Goal: Task Accomplishment & Management: Use online tool/utility

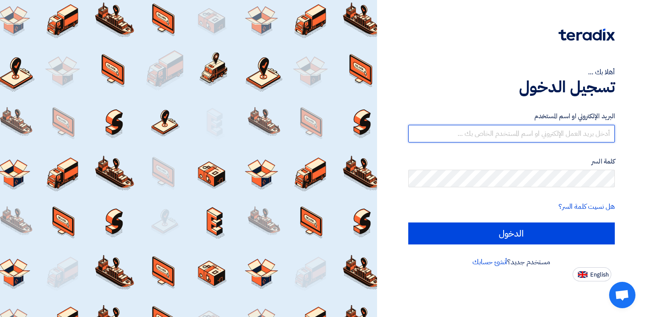
click at [532, 139] on input "text" at bounding box center [511, 134] width 207 height 18
type input "[EMAIL_ADDRESS][DOMAIN_NAME]"
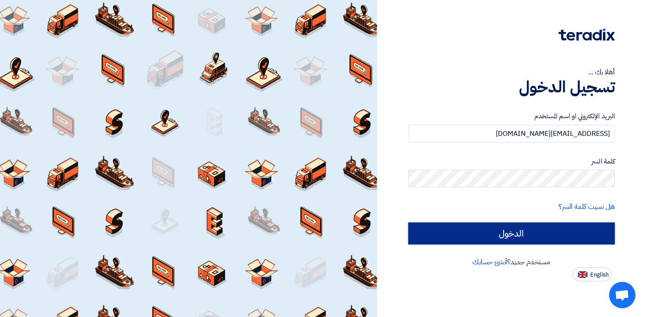
click at [527, 237] on input "الدخول" at bounding box center [511, 233] width 207 height 22
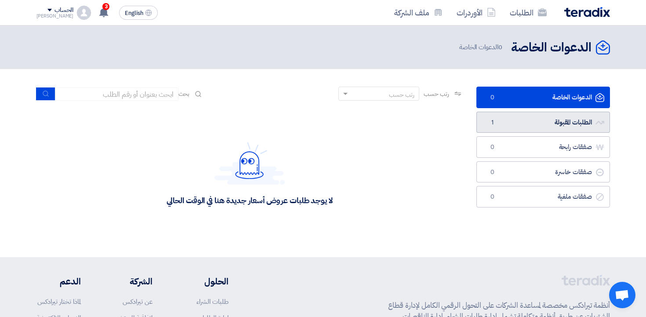
click at [528, 126] on link "الطلبات المقبولة الطلبات المقبولة 1" at bounding box center [543, 123] width 134 height 22
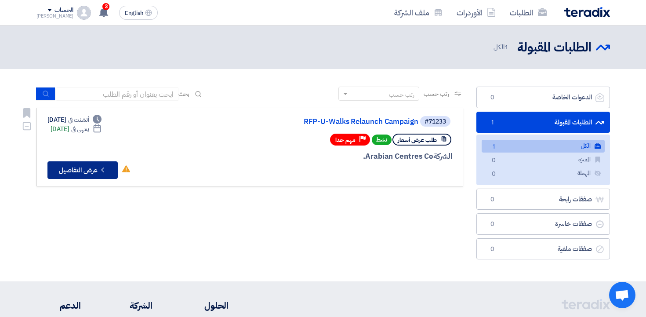
click at [89, 171] on button "Check details عرض التفاصيل" at bounding box center [82, 170] width 70 height 18
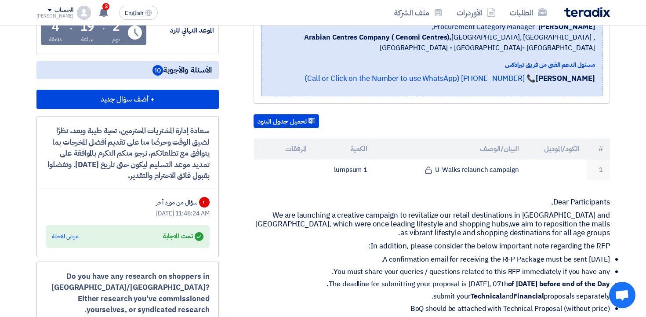
scroll to position [165, 0]
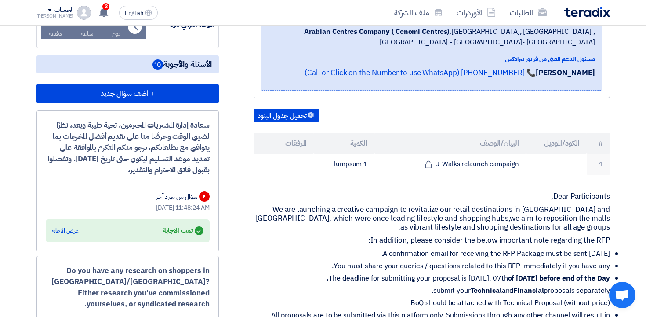
click at [70, 235] on div "عرض الاجابة" at bounding box center [65, 230] width 27 height 9
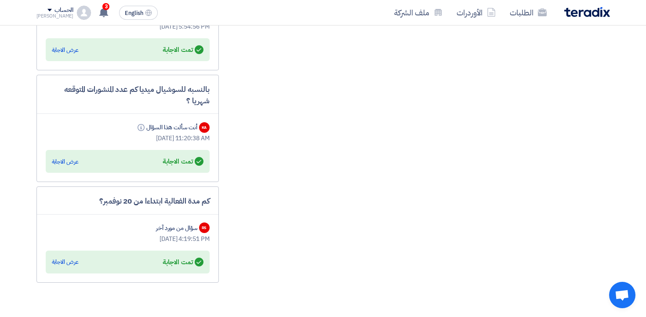
scroll to position [1454, 0]
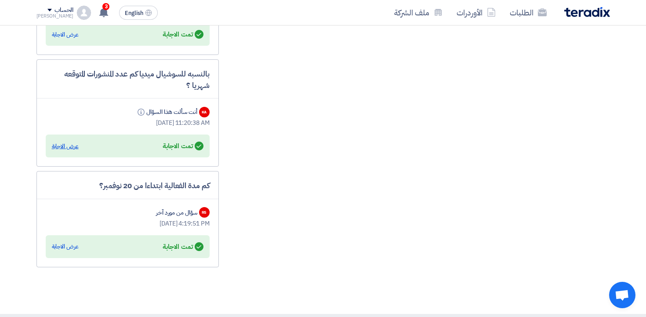
click at [61, 151] on div "عرض الاجابة" at bounding box center [65, 146] width 27 height 9
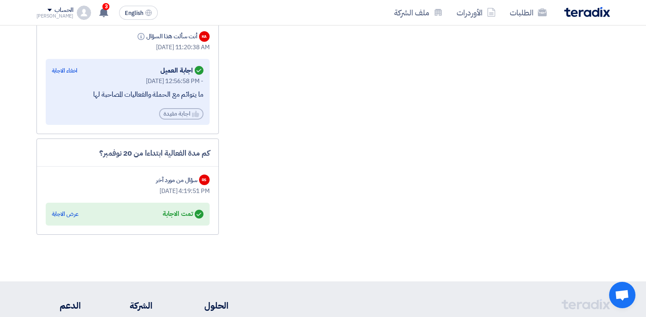
scroll to position [1544, 0]
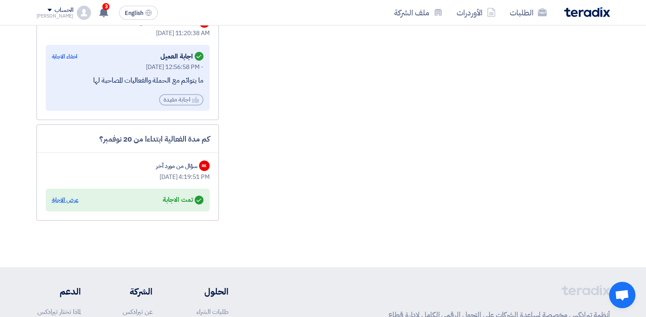
click at [63, 204] on div "عرض الاجابة" at bounding box center [65, 200] width 27 height 9
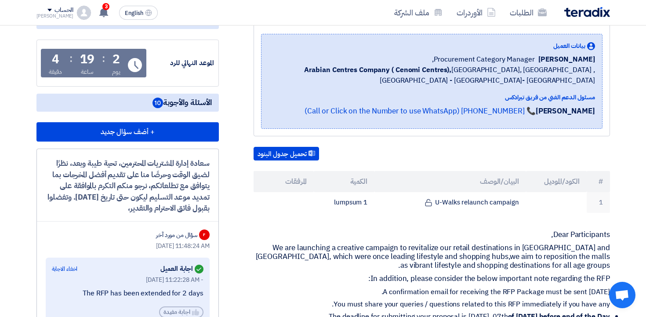
scroll to position [0, 0]
